Goal: Information Seeking & Learning: Learn about a topic

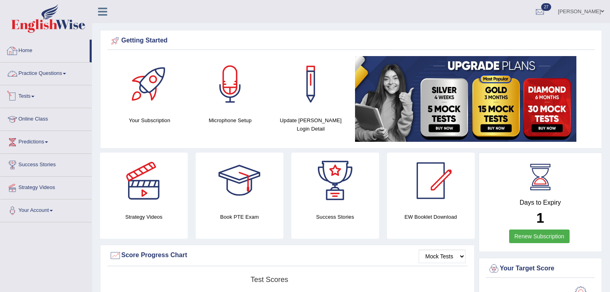
click at [50, 95] on link "Tests" at bounding box center [45, 95] width 91 height 20
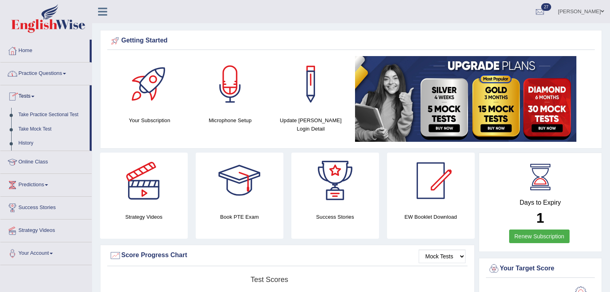
click at [62, 68] on link "Practice Questions" at bounding box center [45, 72] width 91 height 20
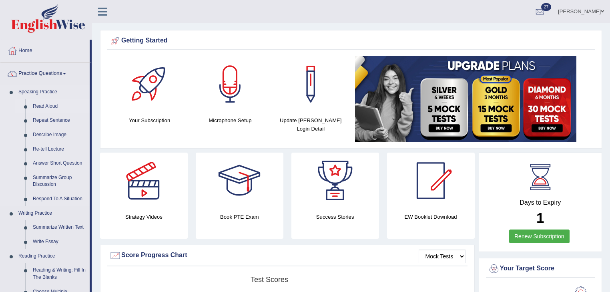
click at [49, 101] on link "Read Aloud" at bounding box center [59, 106] width 60 height 14
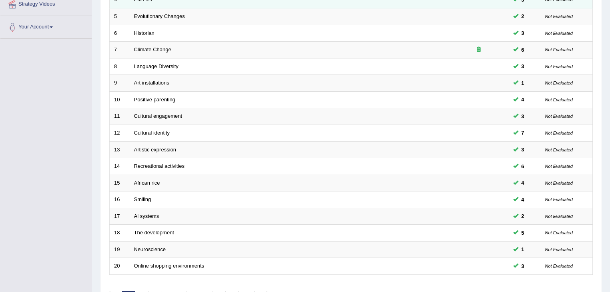
scroll to position [76, 0]
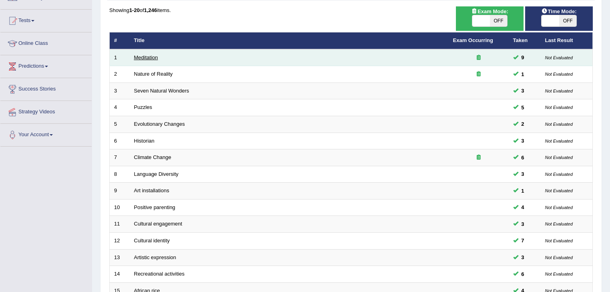
click at [152, 57] on link "Meditation" at bounding box center [146, 57] width 24 height 6
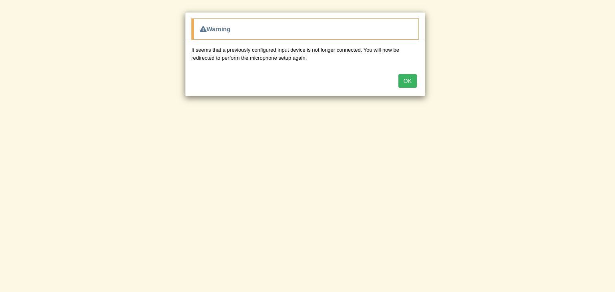
click at [407, 80] on button "OK" at bounding box center [408, 81] width 18 height 14
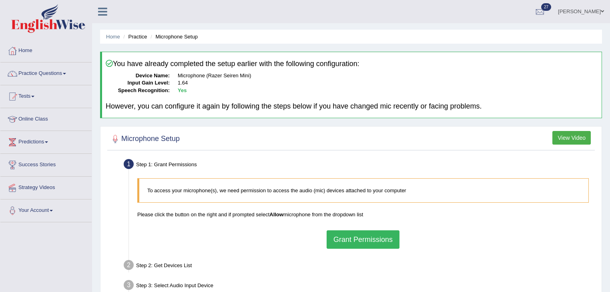
click at [375, 231] on button "Grant Permissions" at bounding box center [363, 239] width 73 height 18
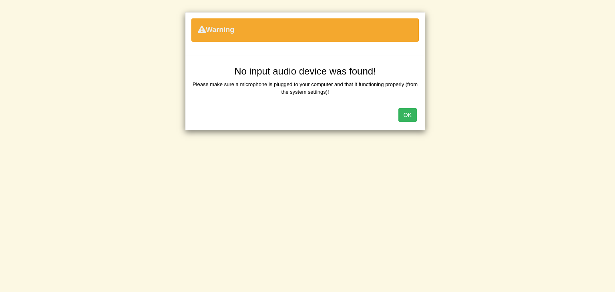
click at [415, 120] on button "OK" at bounding box center [408, 115] width 18 height 14
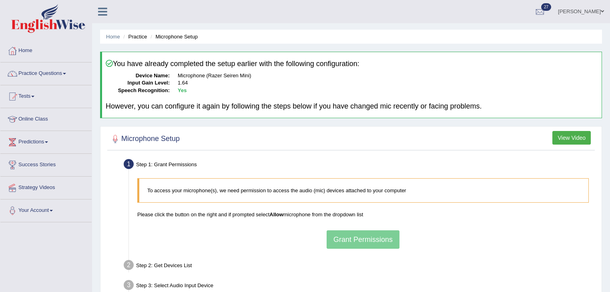
click at [385, 240] on div "To access your microphone(s), we need permission to access the audio (mic) devi…" at bounding box center [363, 213] width 460 height 78
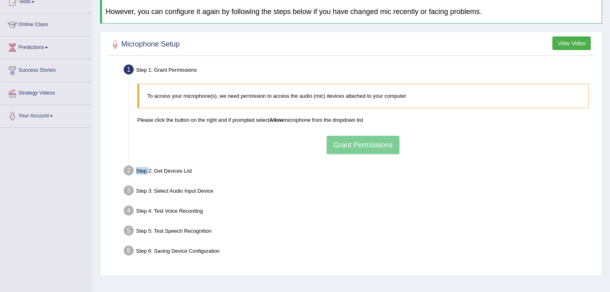
scroll to position [96, 0]
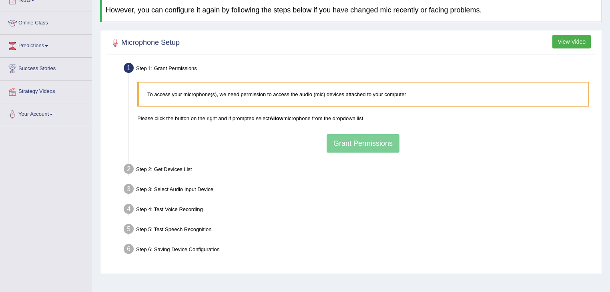
drag, startPoint x: 387, startPoint y: 137, endPoint x: 392, endPoint y: 135, distance: 4.7
click at [387, 138] on div "To access your microphone(s), we need permission to access the audio (mic) devi…" at bounding box center [363, 117] width 460 height 78
click at [372, 145] on div "To access your microphone(s), we need permission to access the audio (mic) devi…" at bounding box center [363, 117] width 460 height 78
click at [373, 145] on div "To access your microphone(s), we need permission to access the audio (mic) devi…" at bounding box center [363, 117] width 460 height 78
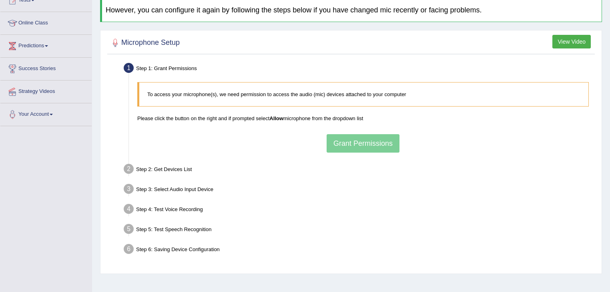
click at [374, 144] on div "To access your microphone(s), we need permission to access the audio (mic) devi…" at bounding box center [363, 117] width 460 height 78
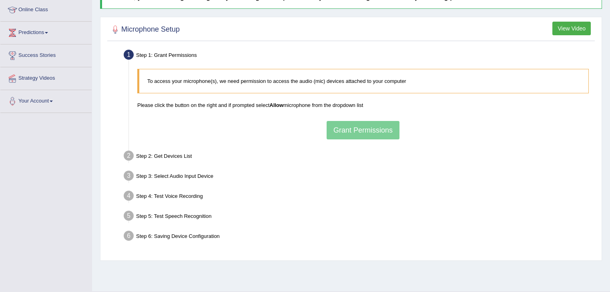
scroll to position [129, 0]
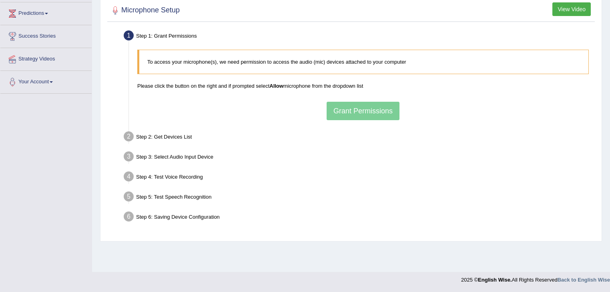
click at [389, 113] on div "To access your microphone(s), we need permission to access the audio (mic) devi…" at bounding box center [363, 85] width 460 height 78
click at [379, 104] on button "Grant Permissions" at bounding box center [363, 111] width 73 height 18
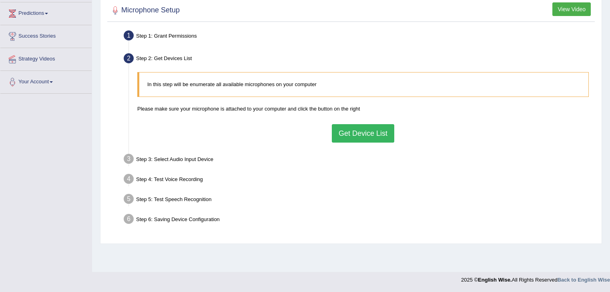
click at [365, 120] on div "In this step will be enumerate all available microphones on your computer Pleas…" at bounding box center [363, 107] width 460 height 78
click at [355, 130] on button "Get Device List" at bounding box center [363, 133] width 62 height 18
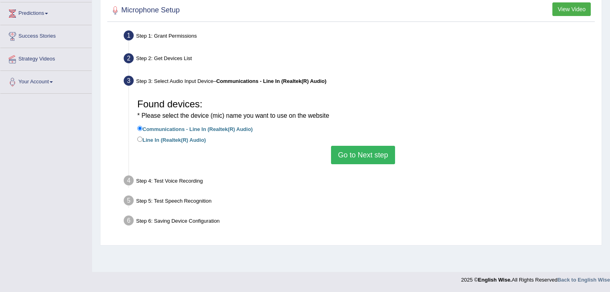
click at [371, 165] on div "Found devices: * Please select the device (mic) name you want to use on the web…" at bounding box center [363, 129] width 460 height 77
click at [378, 155] on button "Go to Next step" at bounding box center [363, 155] width 64 height 18
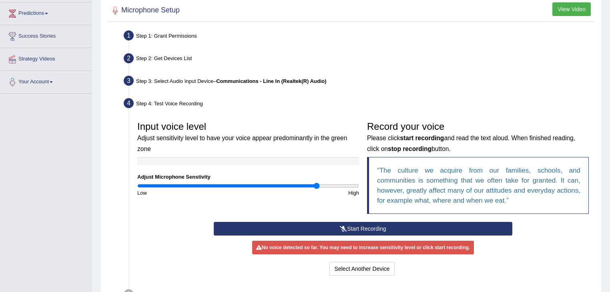
click at [369, 229] on button "Start Recording" at bounding box center [363, 229] width 298 height 14
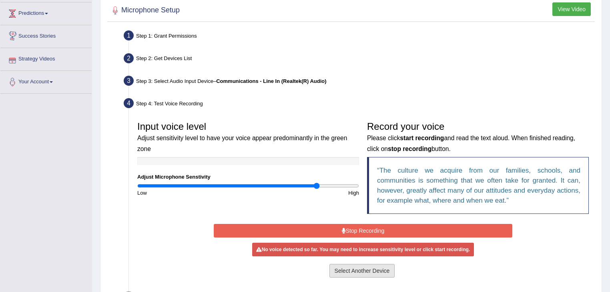
click at [369, 272] on button "Select Another Device" at bounding box center [363, 271] width 66 height 14
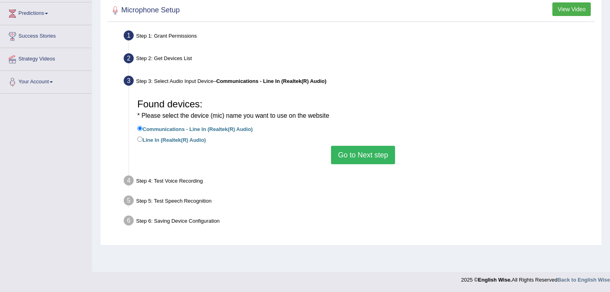
click at [195, 143] on label "Line In (Realtek(R) Audio)" at bounding box center [171, 139] width 68 height 9
click at [143, 142] on input "Line In (Realtek(R) Audio)" at bounding box center [139, 139] width 5 height 5
radio input "true"
click at [348, 154] on button "Go to Next step" at bounding box center [363, 155] width 64 height 18
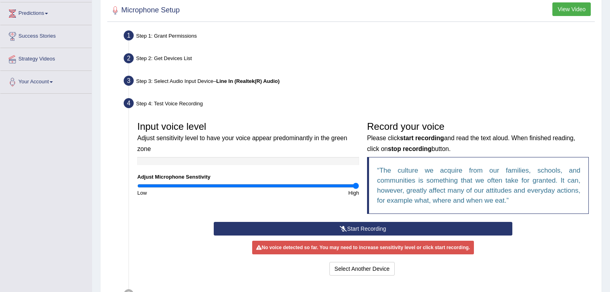
drag, startPoint x: 323, startPoint y: 184, endPoint x: 377, endPoint y: 190, distance: 54.0
click at [359, 189] on input "range" at bounding box center [248, 186] width 222 height 6
drag, startPoint x: 351, startPoint y: 183, endPoint x: 292, endPoint y: 178, distance: 58.7
type input "1.42"
click at [292, 183] on input "range" at bounding box center [248, 186] width 222 height 6
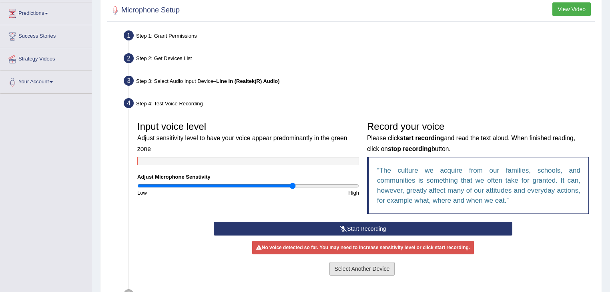
click at [355, 265] on button "Select Another Device" at bounding box center [363, 269] width 66 height 14
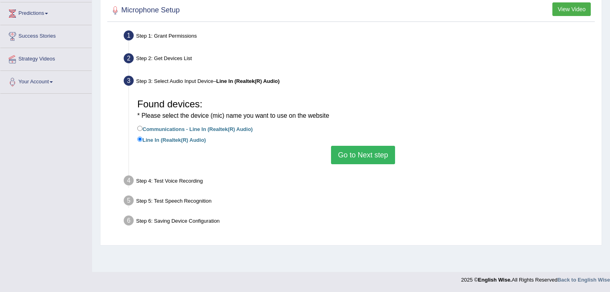
click at [209, 130] on label "Communications - Line In (Realtek(R) Audio)" at bounding box center [194, 128] width 115 height 9
click at [143, 130] on input "Communications - Line In (Realtek(R) Audio)" at bounding box center [139, 128] width 5 height 5
radio input "true"
click at [356, 146] on button "Go to Next step" at bounding box center [363, 155] width 64 height 18
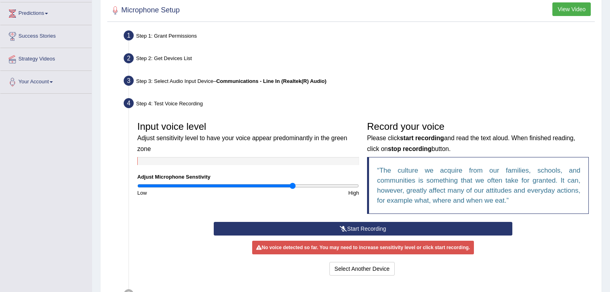
click at [371, 222] on button "Start Recording" at bounding box center [363, 229] width 298 height 14
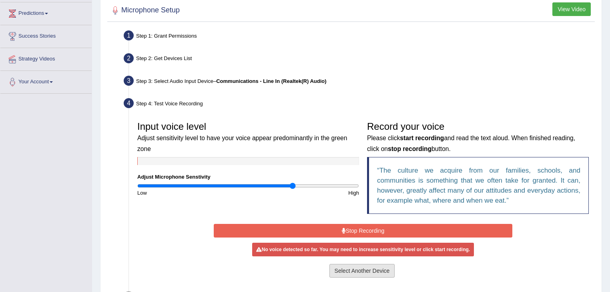
click at [372, 268] on button "Select Another Device" at bounding box center [363, 271] width 66 height 14
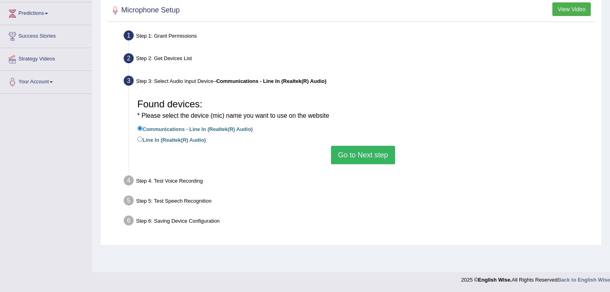
click at [195, 135] on label "Line In (Realtek(R) Audio)" at bounding box center [171, 139] width 68 height 9
click at [143, 137] on input "Line In (Realtek(R) Audio)" at bounding box center [139, 139] width 5 height 5
radio input "true"
click at [214, 85] on div "Step 3: Select Audio Input Device – Line In (Realtek(R) Audio)" at bounding box center [359, 82] width 478 height 18
click at [443, 179] on div "Step 4: Test Voice Recording" at bounding box center [359, 182] width 478 height 18
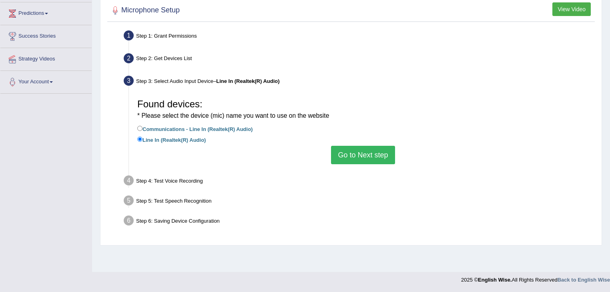
click at [167, 51] on div "Step 2: Get Devices List" at bounding box center [359, 60] width 478 height 18
click at [176, 36] on div "Step 1: Grant Permissions" at bounding box center [359, 37] width 478 height 18
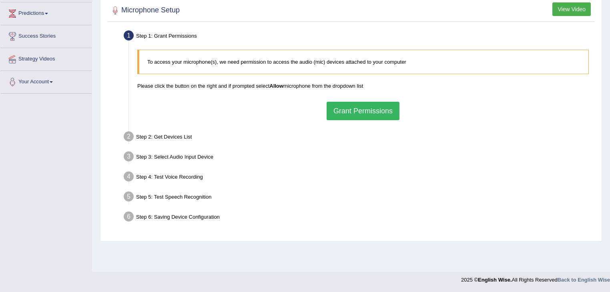
click at [346, 108] on button "Grant Permissions" at bounding box center [363, 111] width 73 height 18
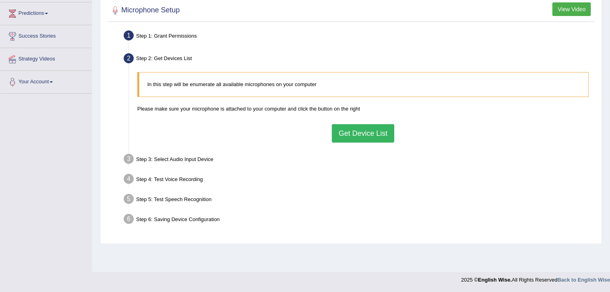
click at [337, 128] on button "Get Device List" at bounding box center [363, 133] width 62 height 18
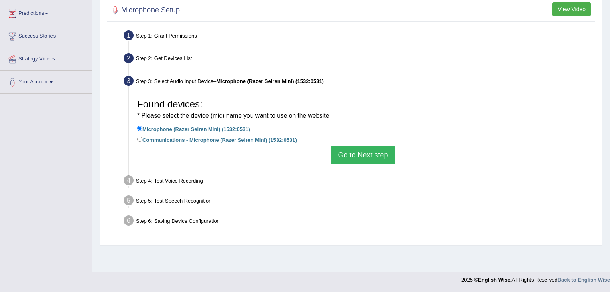
click at [179, 139] on label "Communications - Microphone (Razer Seiren Mini) (1532:0531)" at bounding box center [217, 139] width 160 height 9
click at [143, 139] on input "Communications - Microphone (Razer Seiren Mini) (1532:0531)" at bounding box center [139, 139] width 5 height 5
radio input "true"
click at [207, 129] on label "Microphone (Razer Seiren Mini) (1532:0531)" at bounding box center [193, 128] width 113 height 9
click at [143, 129] on input "Microphone (Razer Seiren Mini) (1532:0531)" at bounding box center [139, 128] width 5 height 5
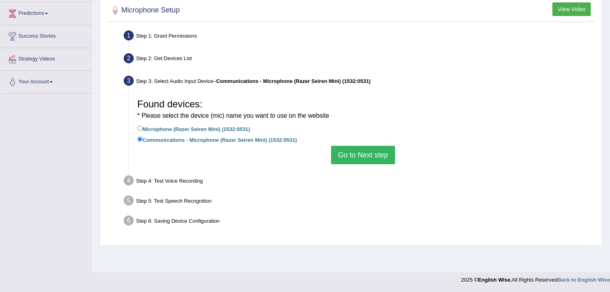
radio input "true"
click at [362, 154] on button "Go to Next step" at bounding box center [363, 155] width 64 height 18
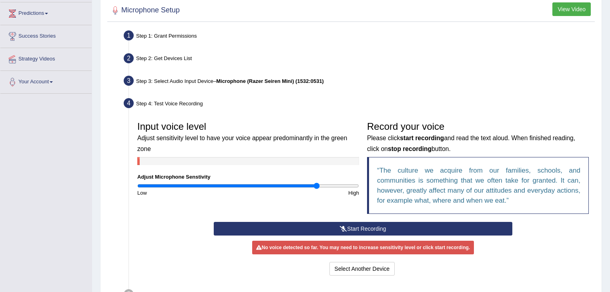
click at [466, 226] on button "Start Recording" at bounding box center [363, 229] width 298 height 14
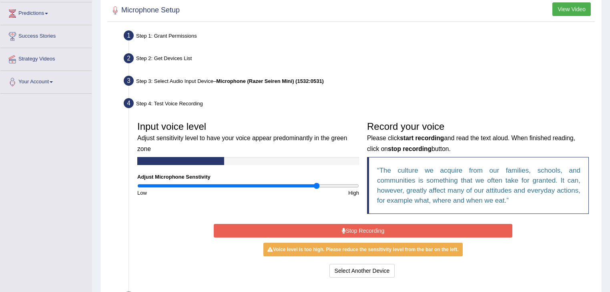
click at [296, 181] on div "Input voice level Adjust sensitivity level to have your voice appear predominan…" at bounding box center [248, 156] width 230 height 79
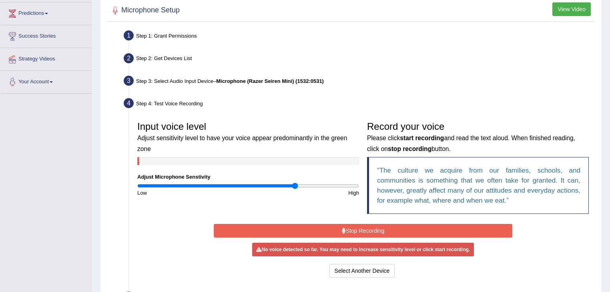
click at [294, 185] on input "range" at bounding box center [248, 186] width 222 height 6
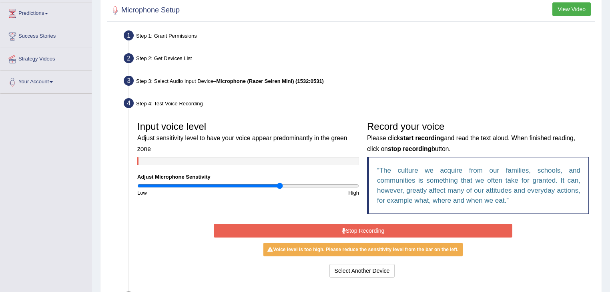
drag, startPoint x: 279, startPoint y: 185, endPoint x: 273, endPoint y: 185, distance: 6.4
type input "1.3"
click at [279, 185] on input "range" at bounding box center [248, 186] width 222 height 6
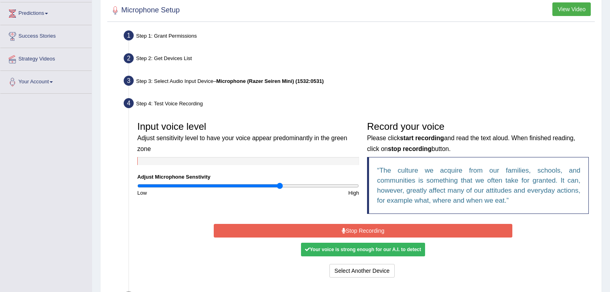
click at [306, 225] on button "Stop Recording" at bounding box center [363, 231] width 298 height 14
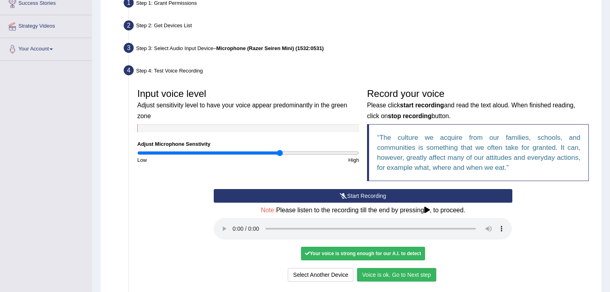
scroll to position [193, 0]
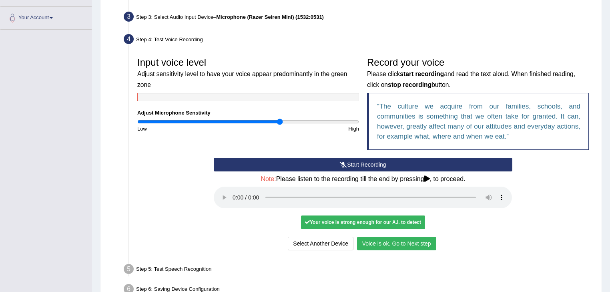
click at [392, 248] on button "Voice is ok. Go to Next step" at bounding box center [396, 244] width 79 height 14
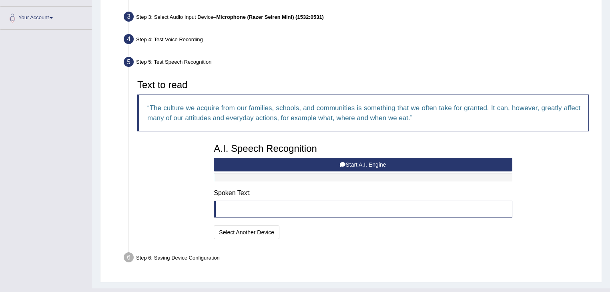
click at [435, 158] on button "Start A.I. Engine" at bounding box center [363, 165] width 298 height 14
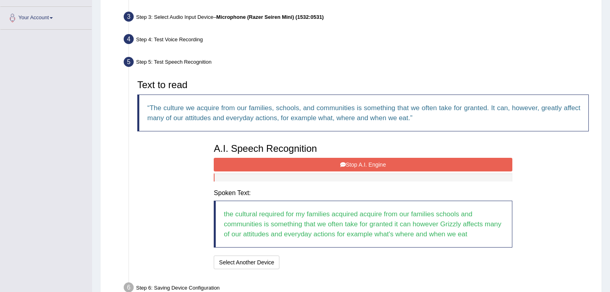
click at [458, 162] on button "Stop A.I. Engine" at bounding box center [363, 165] width 298 height 14
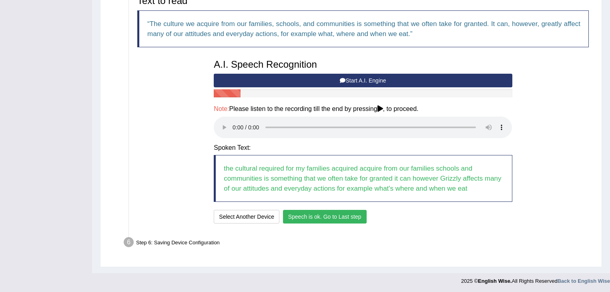
click at [319, 210] on button "Speech is ok. Go to Last step" at bounding box center [325, 217] width 84 height 14
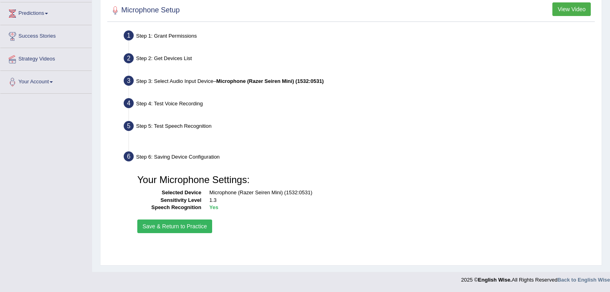
scroll to position [129, 0]
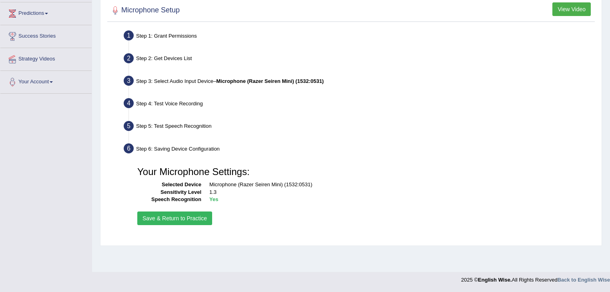
click at [185, 217] on button "Save & Return to Practice" at bounding box center [174, 219] width 75 height 14
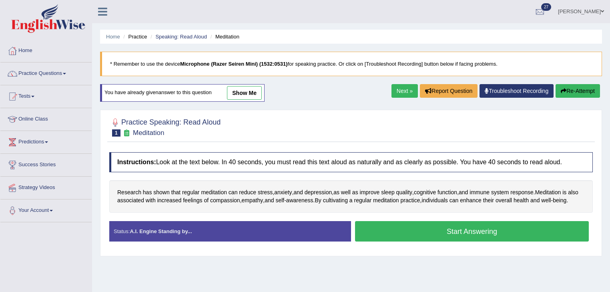
click at [48, 81] on link "Practice Questions" at bounding box center [45, 72] width 91 height 20
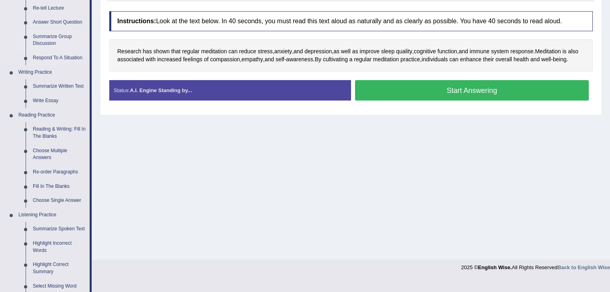
scroll to position [64, 0]
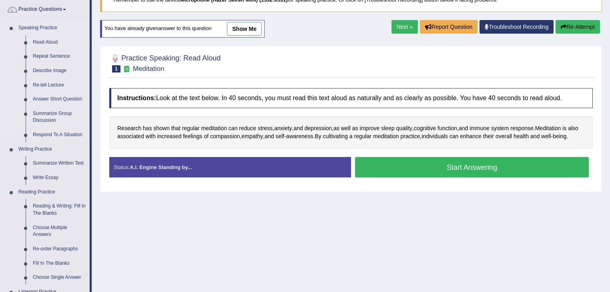
click at [49, 43] on link "Read Aloud" at bounding box center [59, 42] width 60 height 14
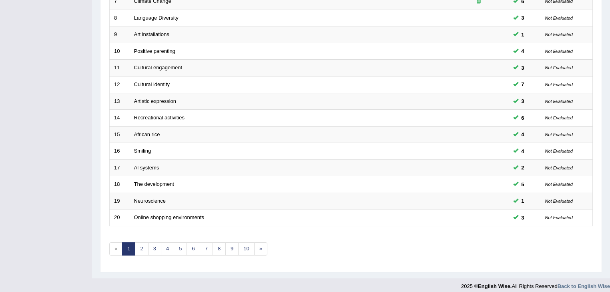
scroll to position [236, 0]
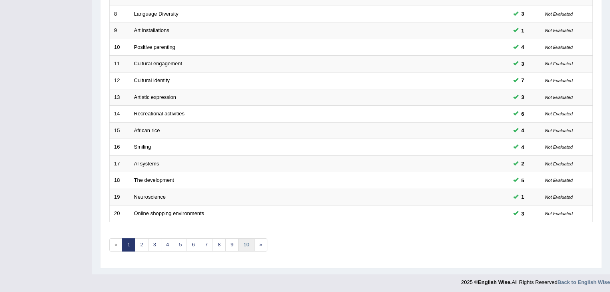
click at [250, 240] on link "10" at bounding box center [246, 244] width 16 height 13
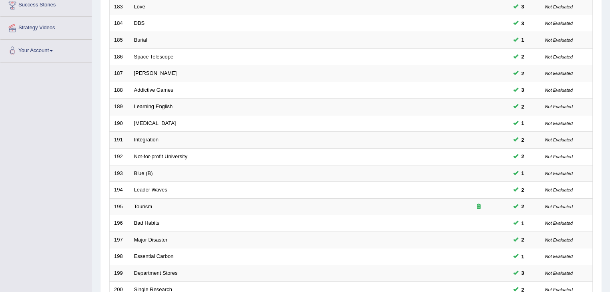
scroll to position [236, 0]
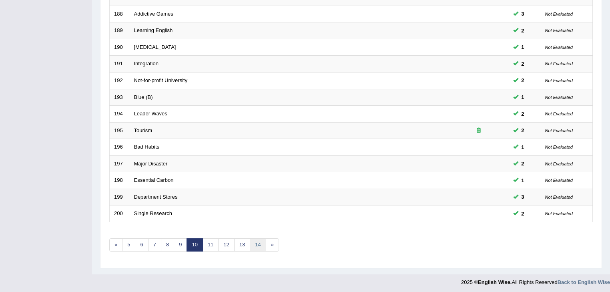
click at [255, 240] on link "14" at bounding box center [258, 244] width 16 height 13
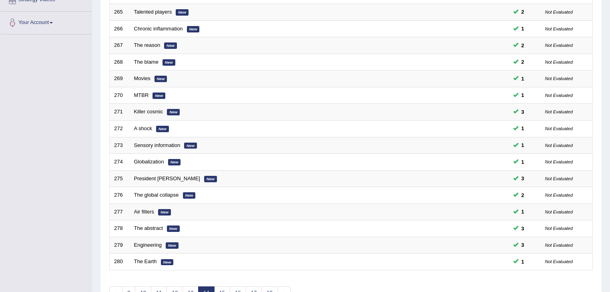
scroll to position [236, 0]
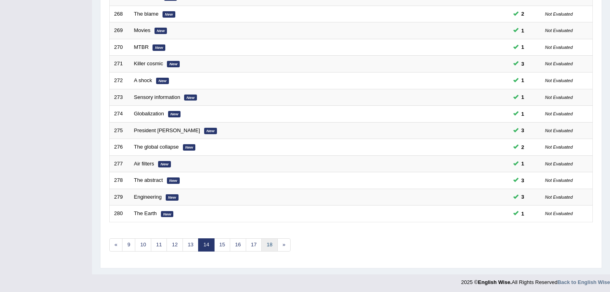
click at [265, 246] on link "18" at bounding box center [270, 244] width 16 height 13
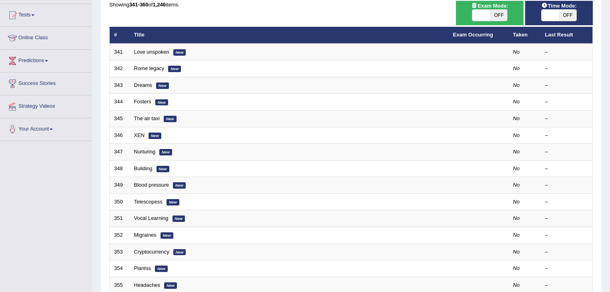
scroll to position [236, 0]
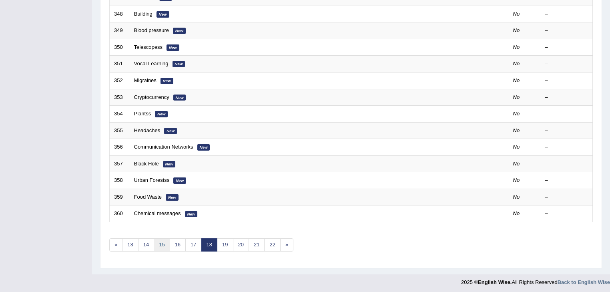
click at [157, 244] on link "15" at bounding box center [162, 244] width 16 height 13
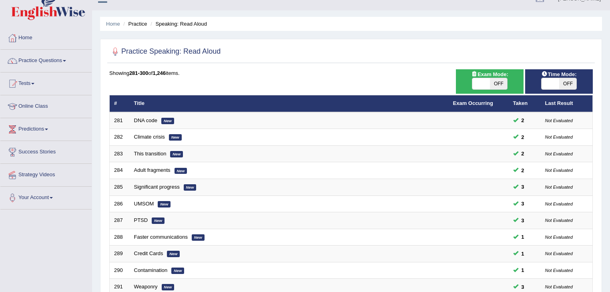
scroll to position [224, 0]
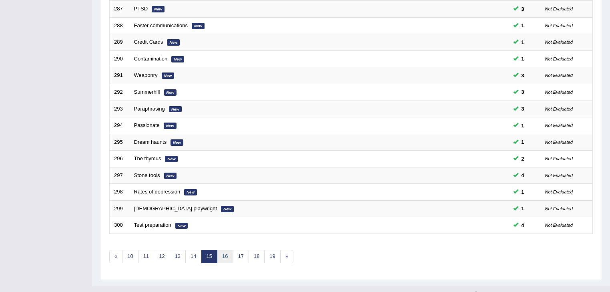
click at [224, 257] on link "16" at bounding box center [225, 256] width 16 height 13
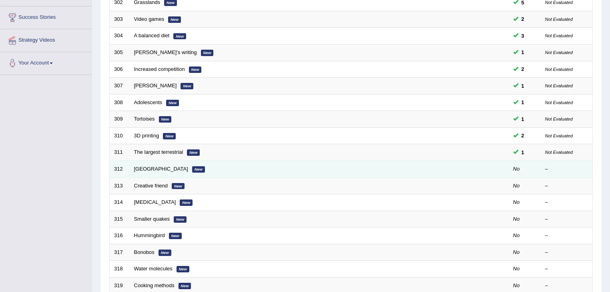
scroll to position [236, 0]
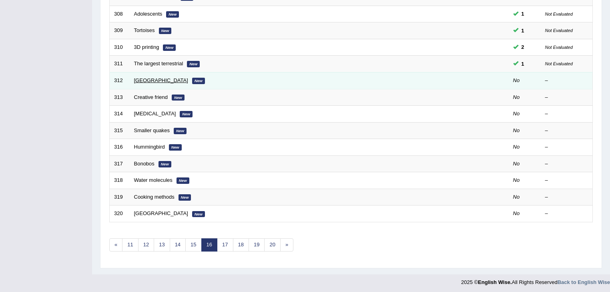
click at [147, 80] on link "[GEOGRAPHIC_DATA]" at bounding box center [161, 80] width 54 height 6
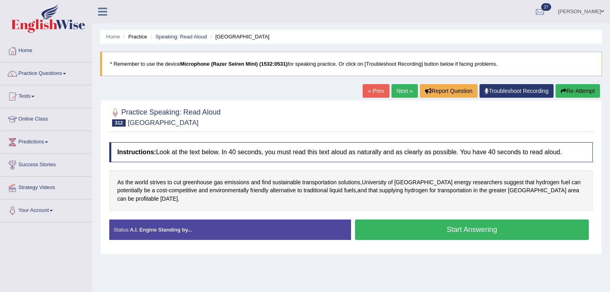
click at [375, 208] on div "Instructions: Look at the text below. In 40 seconds, you must read this text al…" at bounding box center [351, 194] width 488 height 112
click at [375, 220] on button "Start Answering" at bounding box center [472, 230] width 234 height 20
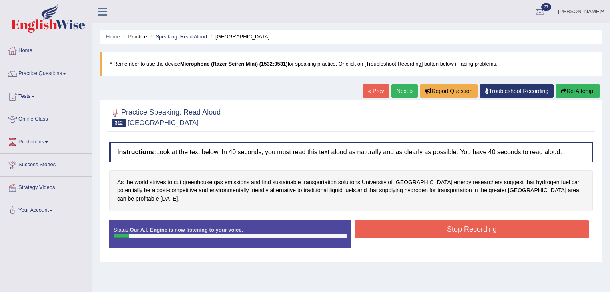
click at [582, 97] on div "Home Practice Speaking: Read Aloud Houston * Remember to use the device Microph…" at bounding box center [351, 200] width 518 height 401
click at [582, 96] on button "Re-Attempt" at bounding box center [578, 91] width 44 height 14
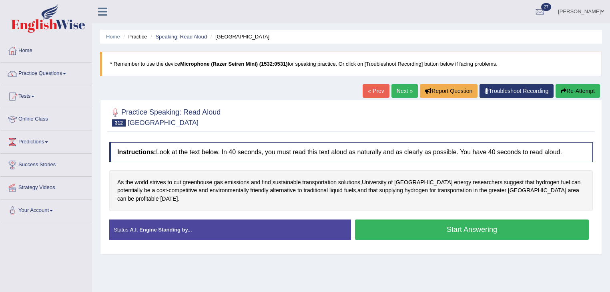
click at [356, 238] on div "Status: A.I. Engine Standing by... Start Answering Stop Recording" at bounding box center [351, 234] width 484 height 28
click at [374, 222] on button "Start Answering" at bounding box center [472, 230] width 234 height 20
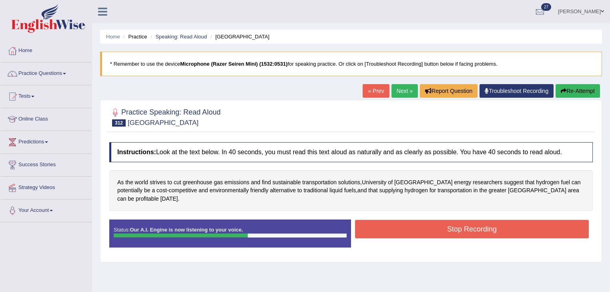
click at [540, 220] on button "Stop Recording" at bounding box center [472, 229] width 234 height 18
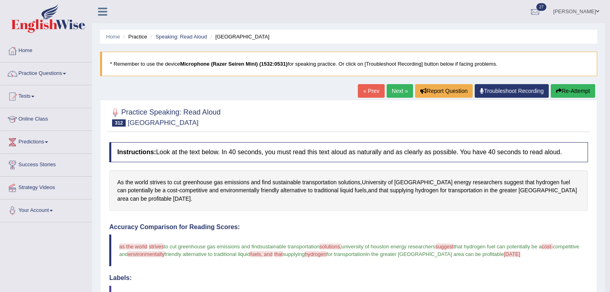
click at [560, 91] on icon "button" at bounding box center [559, 91] width 6 height 6
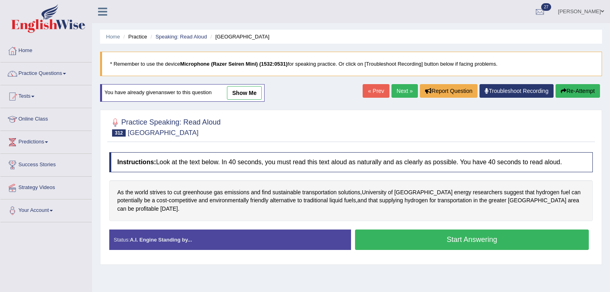
click at [379, 235] on button "Start Answering" at bounding box center [472, 240] width 234 height 20
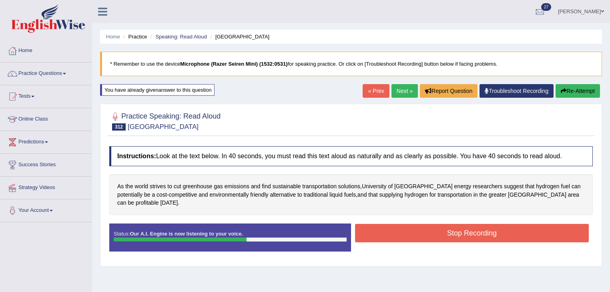
click at [425, 224] on button "Stop Recording" at bounding box center [472, 233] width 234 height 18
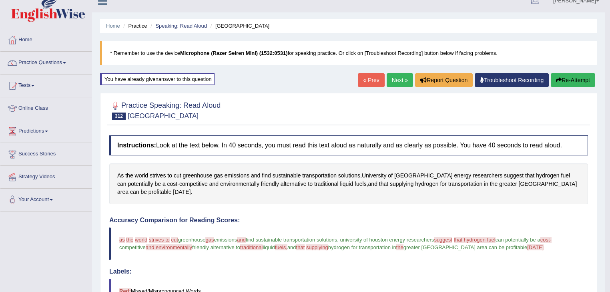
scroll to position [10, 0]
click at [558, 81] on icon "button" at bounding box center [559, 81] width 6 height 6
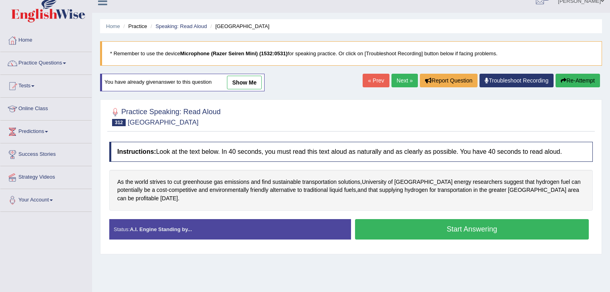
click at [413, 221] on button "Start Answering" at bounding box center [472, 229] width 234 height 20
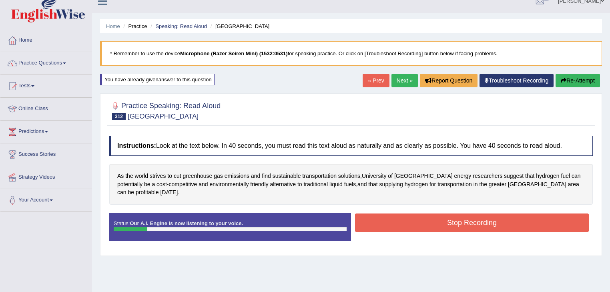
click at [401, 216] on button "Stop Recording" at bounding box center [472, 223] width 234 height 18
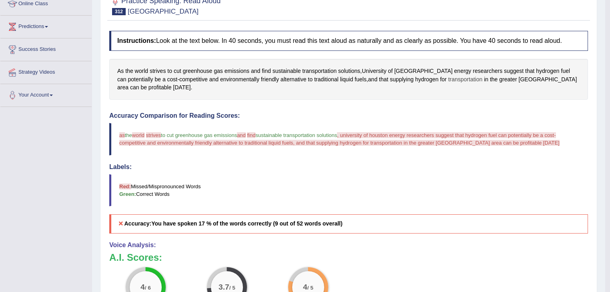
scroll to position [10, 0]
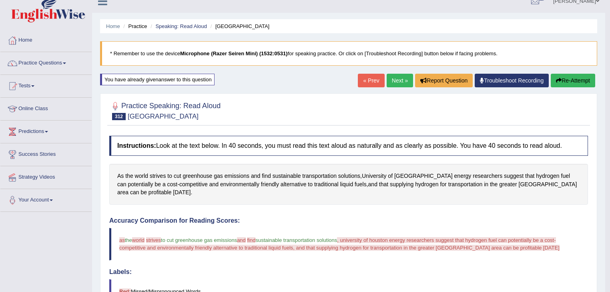
click at [575, 82] on button "Re-Attempt" at bounding box center [573, 81] width 44 height 14
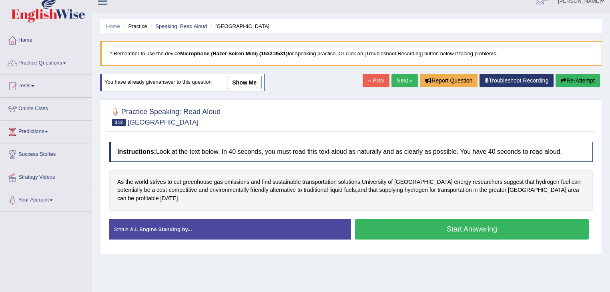
click at [469, 219] on button "Start Answering" at bounding box center [472, 229] width 234 height 20
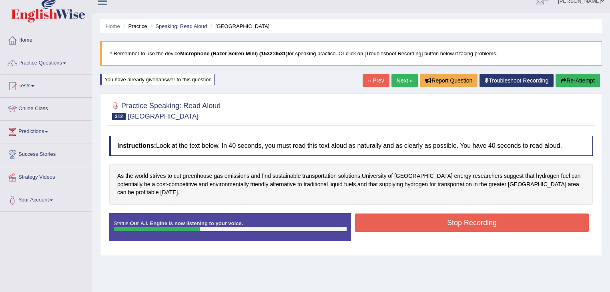
click at [413, 215] on button "Stop Recording" at bounding box center [472, 223] width 234 height 18
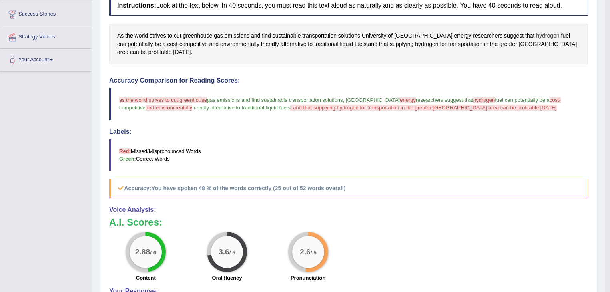
scroll to position [42, 0]
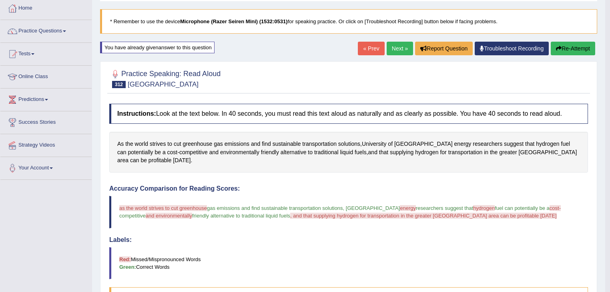
click at [572, 54] on button "Re-Attempt" at bounding box center [573, 49] width 44 height 14
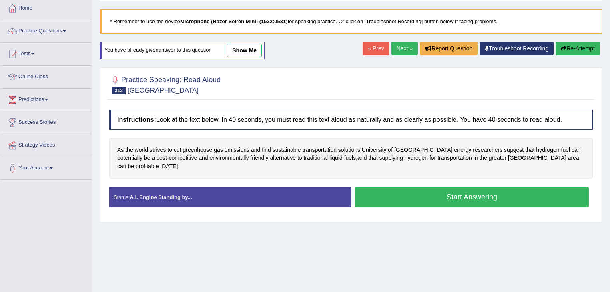
click at [455, 187] on button "Start Answering" at bounding box center [472, 197] width 234 height 20
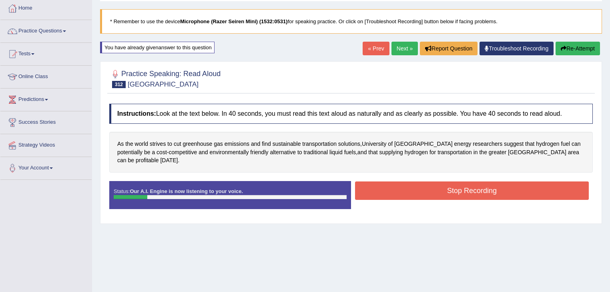
click at [432, 184] on button "Stop Recording" at bounding box center [472, 190] width 234 height 18
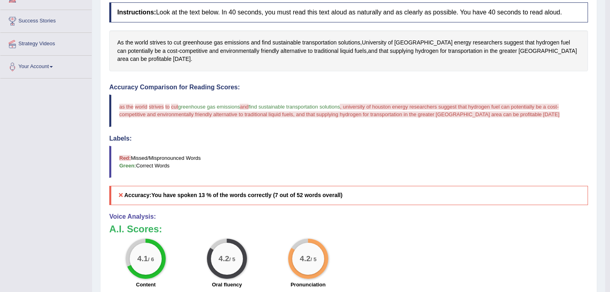
scroll to position [42, 0]
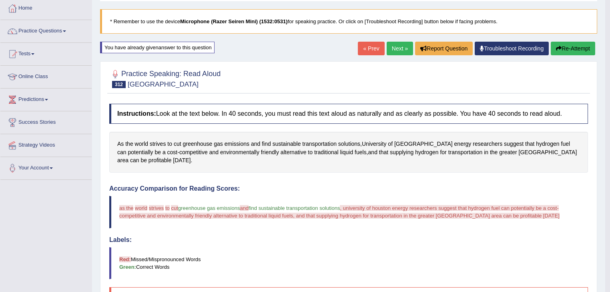
click at [557, 46] on icon "button" at bounding box center [559, 49] width 6 height 6
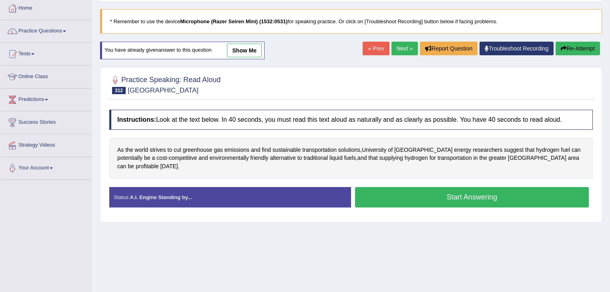
click at [411, 187] on button "Start Answering" at bounding box center [472, 197] width 234 height 20
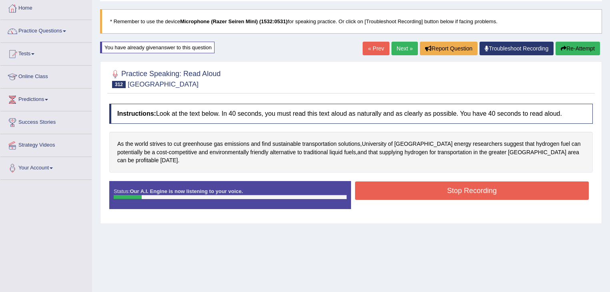
click at [401, 181] on button "Stop Recording" at bounding box center [472, 190] width 234 height 18
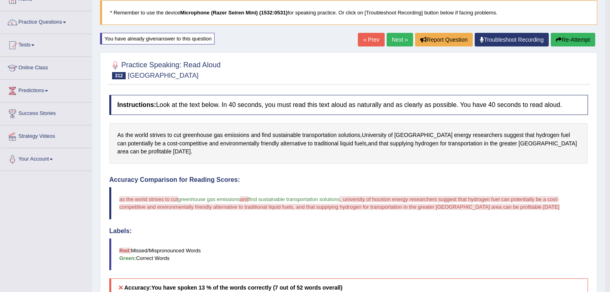
scroll to position [42, 0]
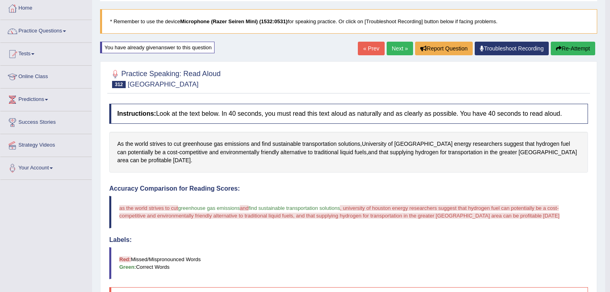
click at [575, 47] on button "Re-Attempt" at bounding box center [573, 49] width 44 height 14
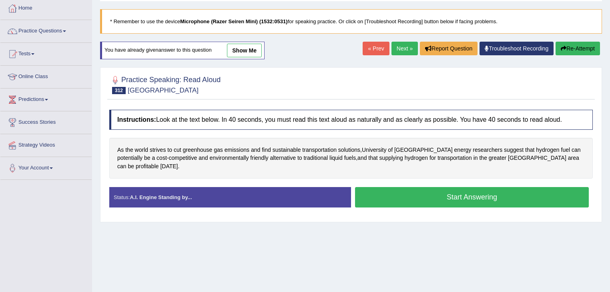
click at [375, 187] on button "Start Answering" at bounding box center [472, 197] width 234 height 20
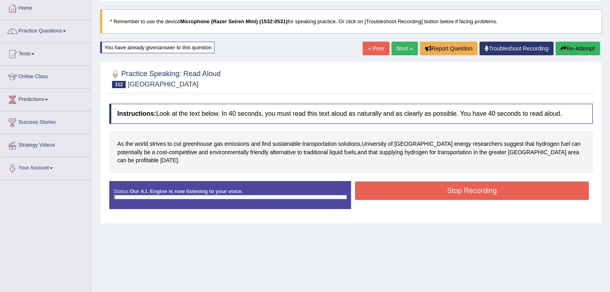
click at [398, 53] on link "Next »" at bounding box center [405, 49] width 26 height 14
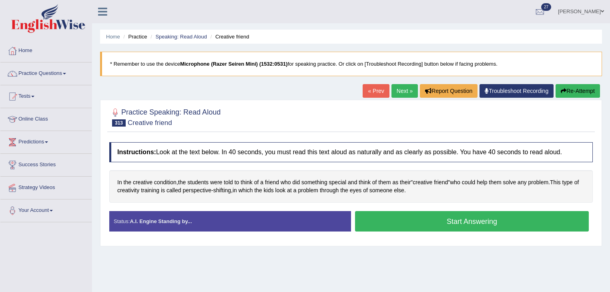
click at [383, 222] on button "Start Answering" at bounding box center [472, 221] width 234 height 20
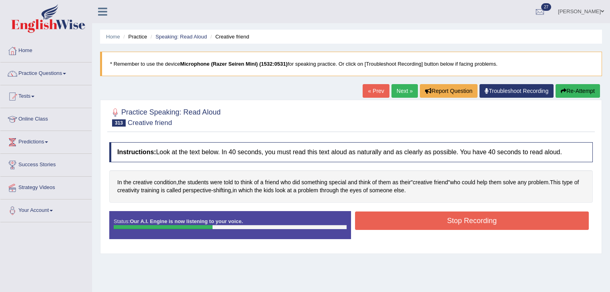
click at [427, 218] on button "Stop Recording" at bounding box center [472, 221] width 234 height 18
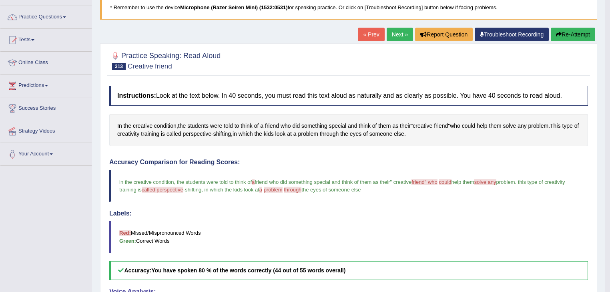
scroll to position [0, 0]
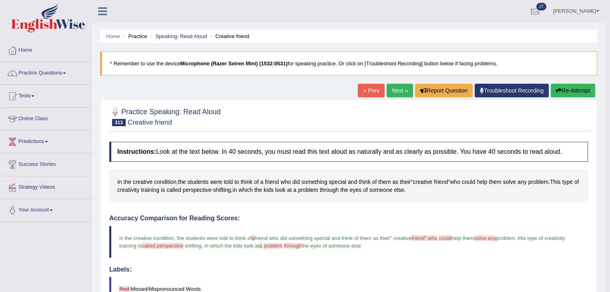
click at [398, 90] on link "Next »" at bounding box center [400, 91] width 26 height 14
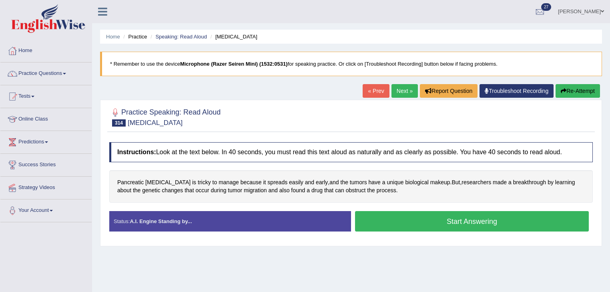
click at [353, 221] on div "Start Answering" at bounding box center [472, 222] width 242 height 22
click at [371, 221] on button "Start Answering" at bounding box center [472, 221] width 234 height 20
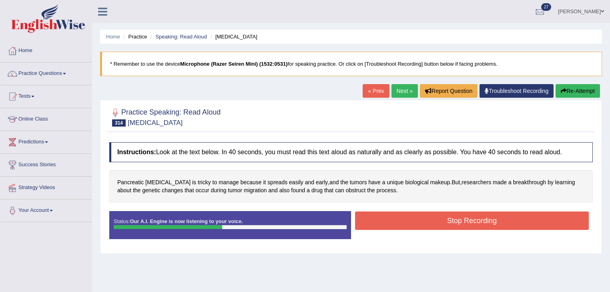
click at [404, 220] on button "Stop Recording" at bounding box center [472, 221] width 234 height 18
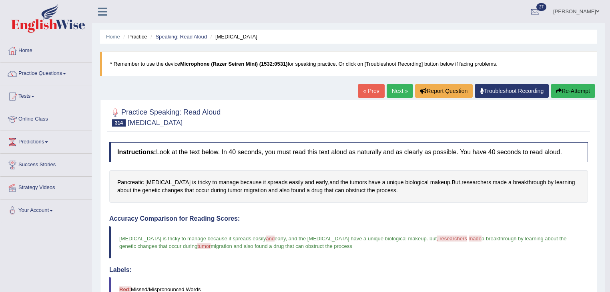
click at [398, 91] on link "Next »" at bounding box center [400, 91] width 26 height 14
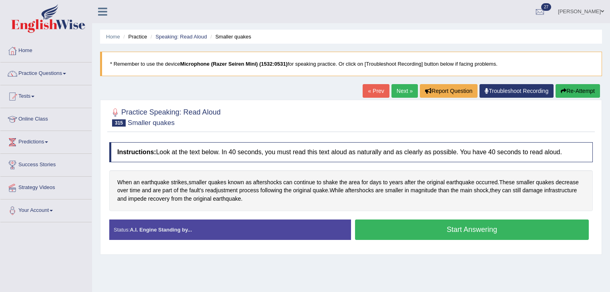
click at [372, 236] on button "Start Answering" at bounding box center [472, 230] width 234 height 20
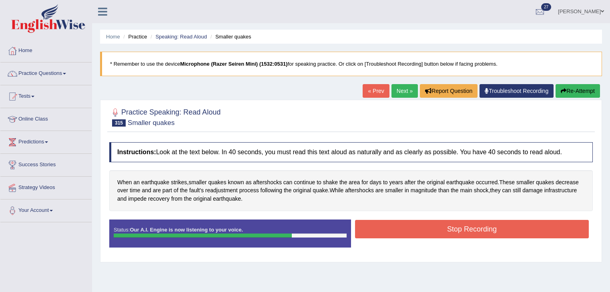
click at [380, 224] on button "Stop Recording" at bounding box center [472, 229] width 234 height 18
